Goal: Find specific page/section: Find specific page/section

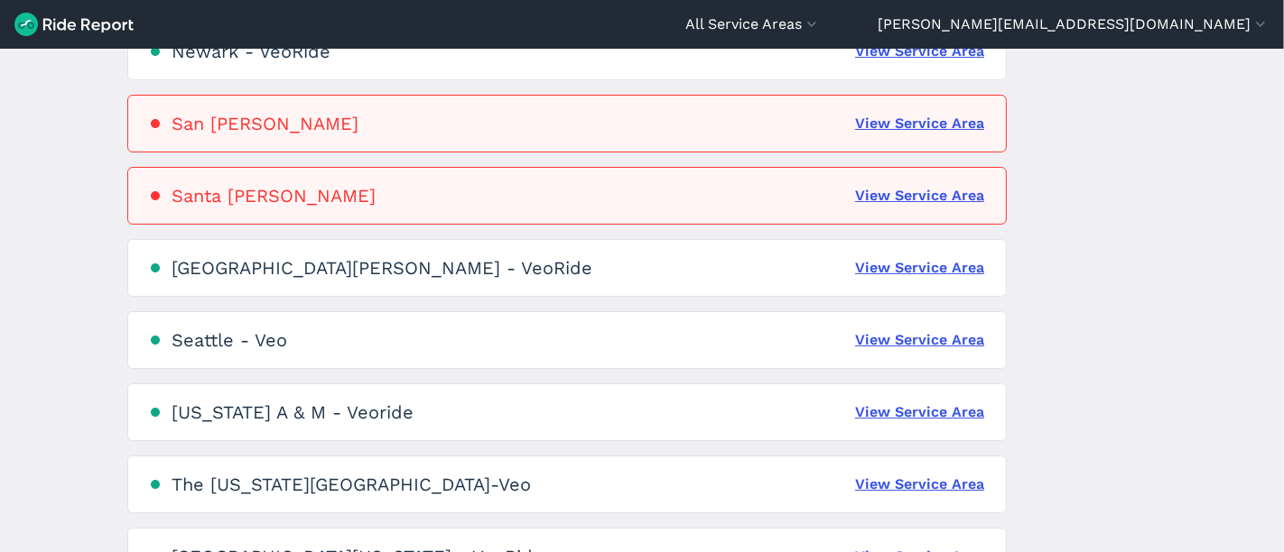
scroll to position [1312, 0]
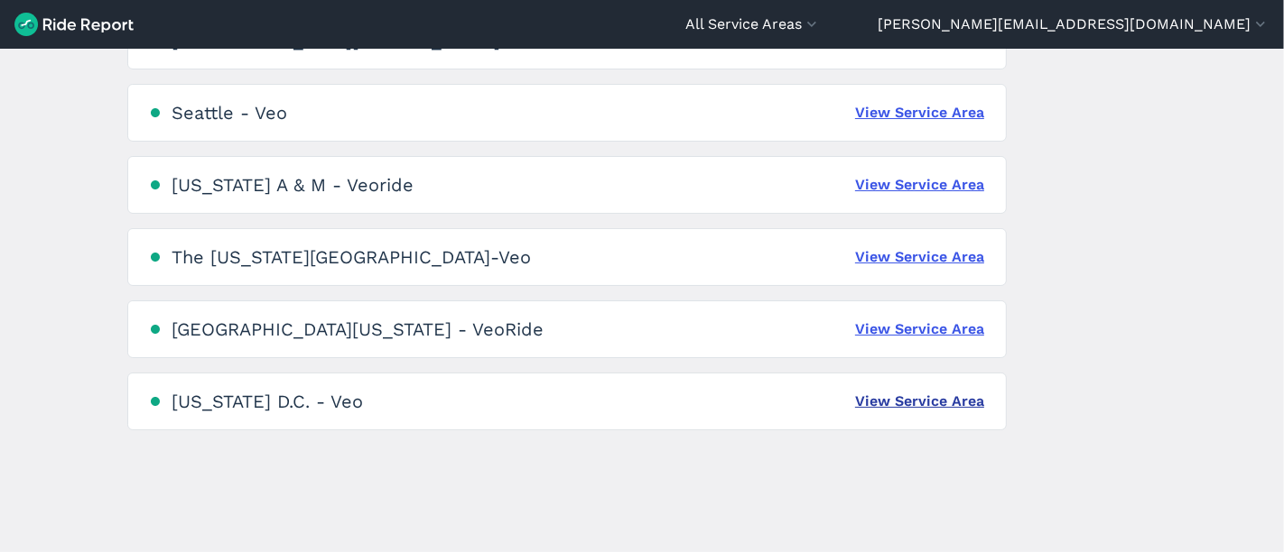
click at [943, 402] on link "View Service Area" at bounding box center [919, 402] width 129 height 22
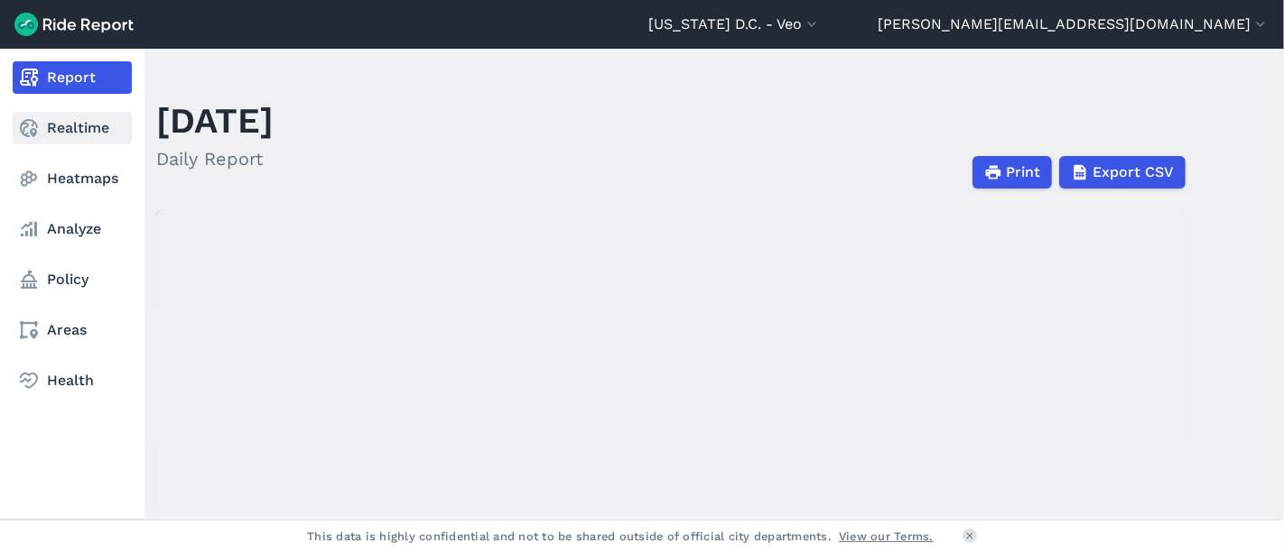
click at [70, 123] on link "Realtime" at bounding box center [72, 128] width 119 height 32
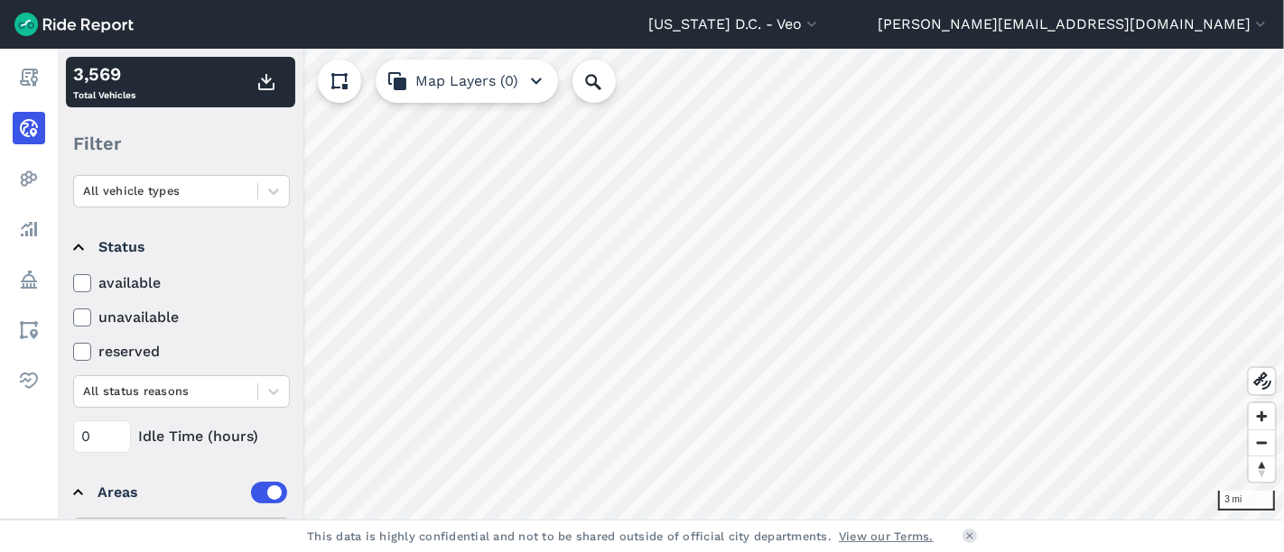
scroll to position [279, 0]
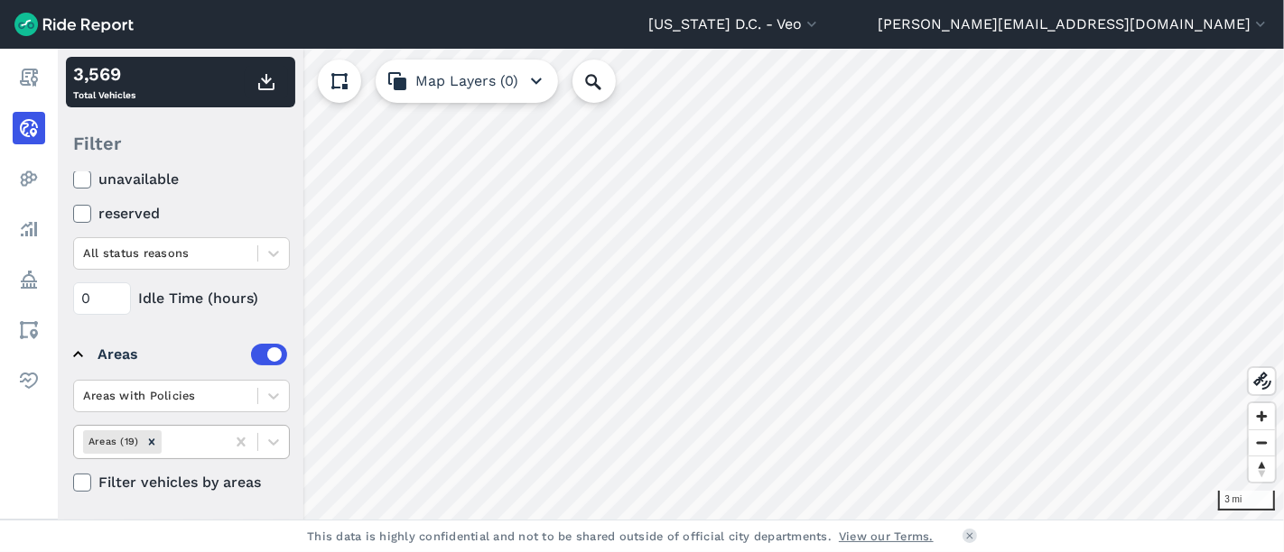
click at [182, 433] on div at bounding box center [190, 441] width 51 height 21
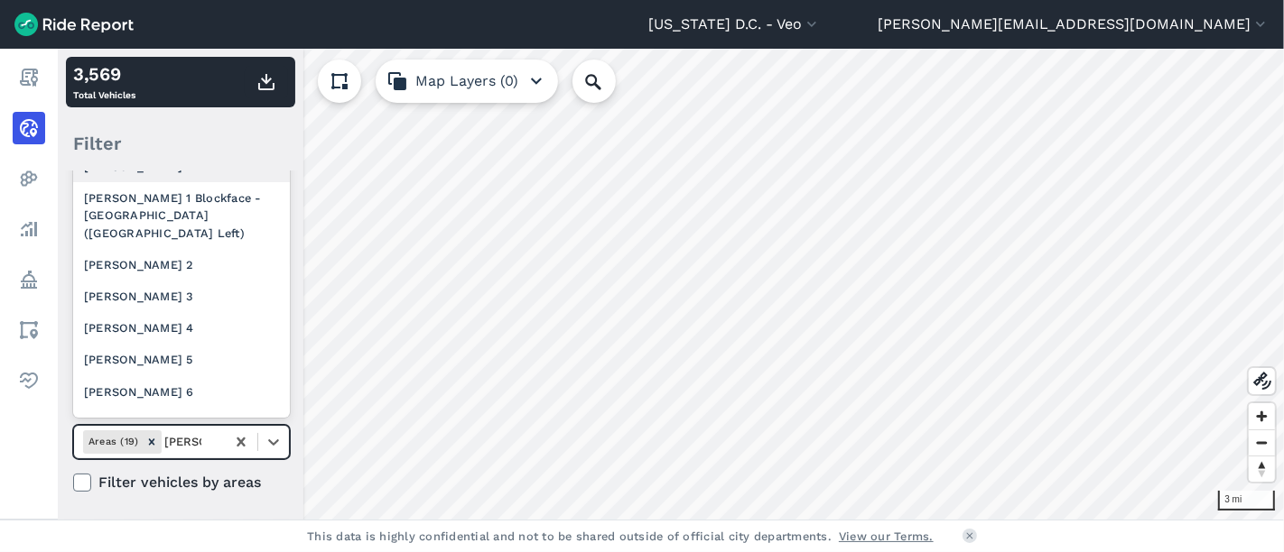
type input "[PERSON_NAME] 2"
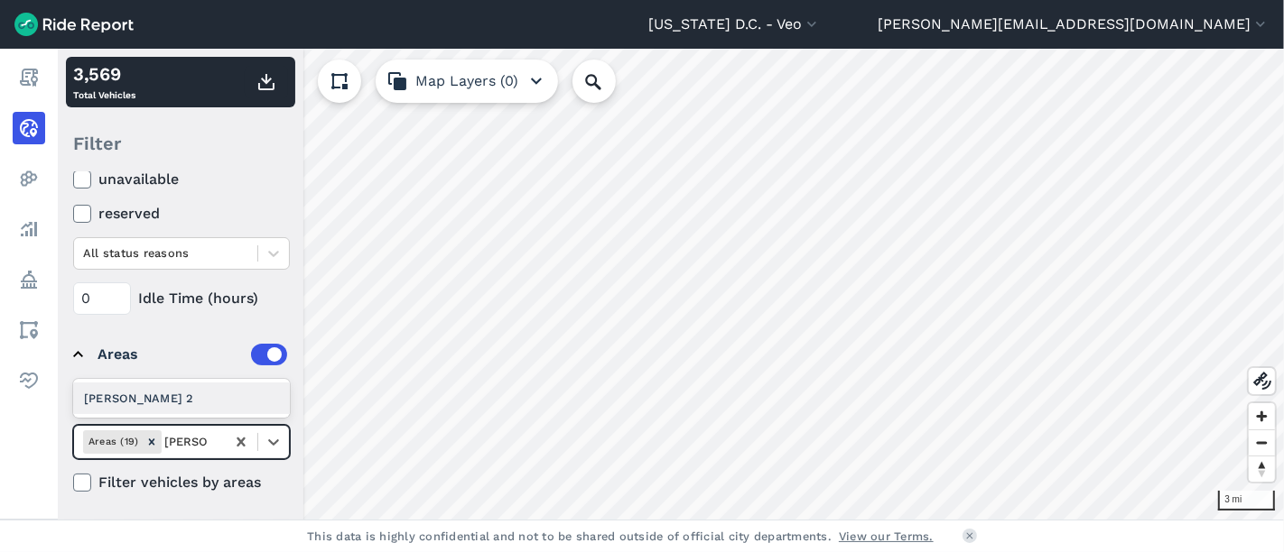
click at [162, 393] on div "[PERSON_NAME] 2" at bounding box center [181, 399] width 217 height 32
